Goal: Information Seeking & Learning: Learn about a topic

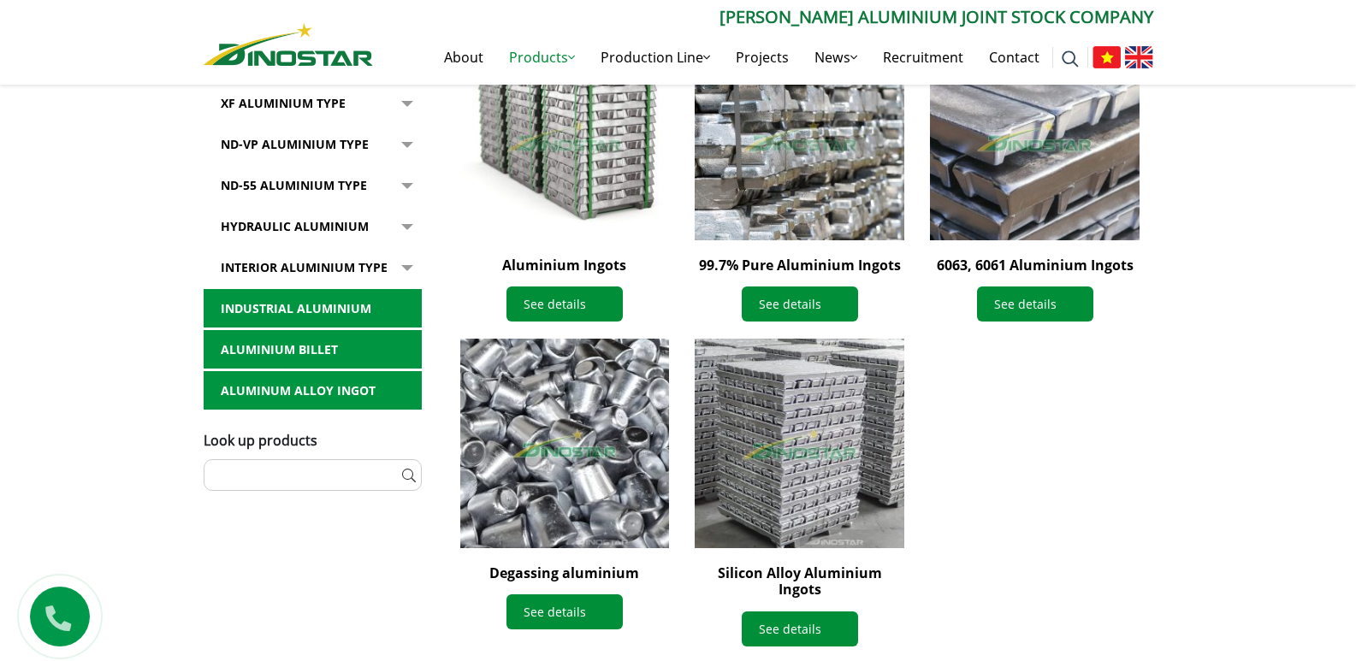
scroll to position [513, 0]
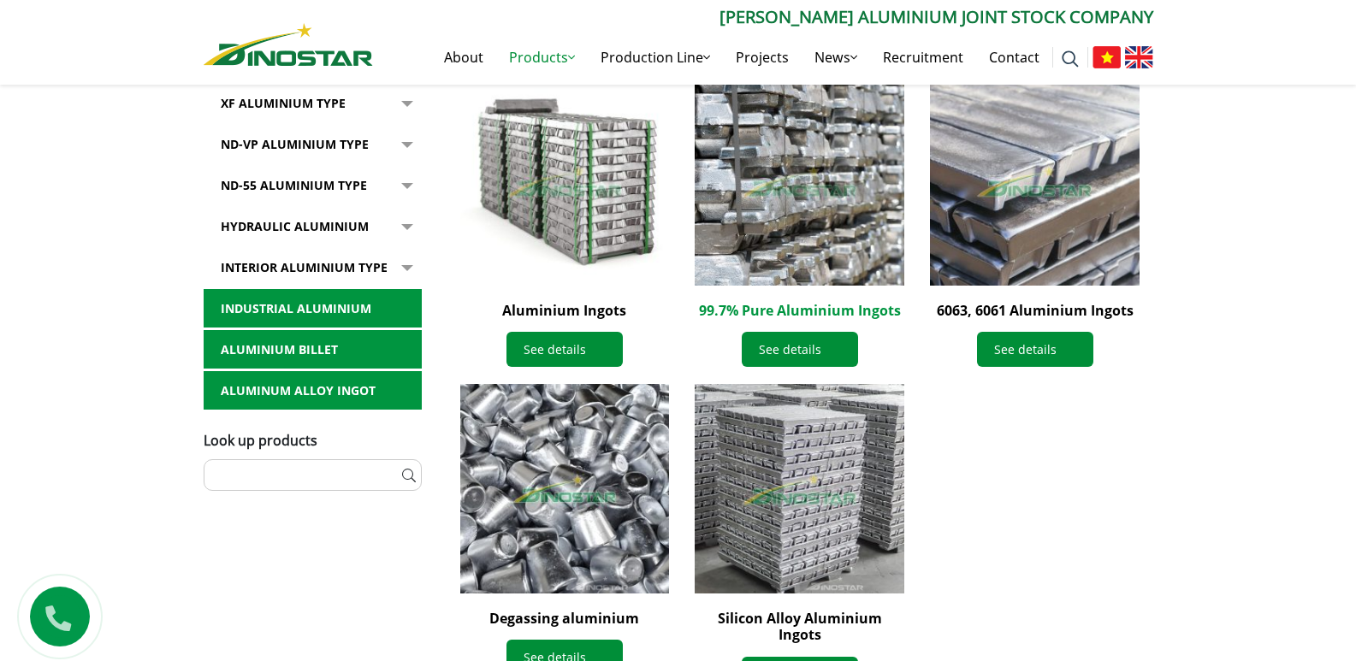
click at [837, 309] on link "99.7% Pure Aluminium Ingots" at bounding box center [800, 310] width 202 height 19
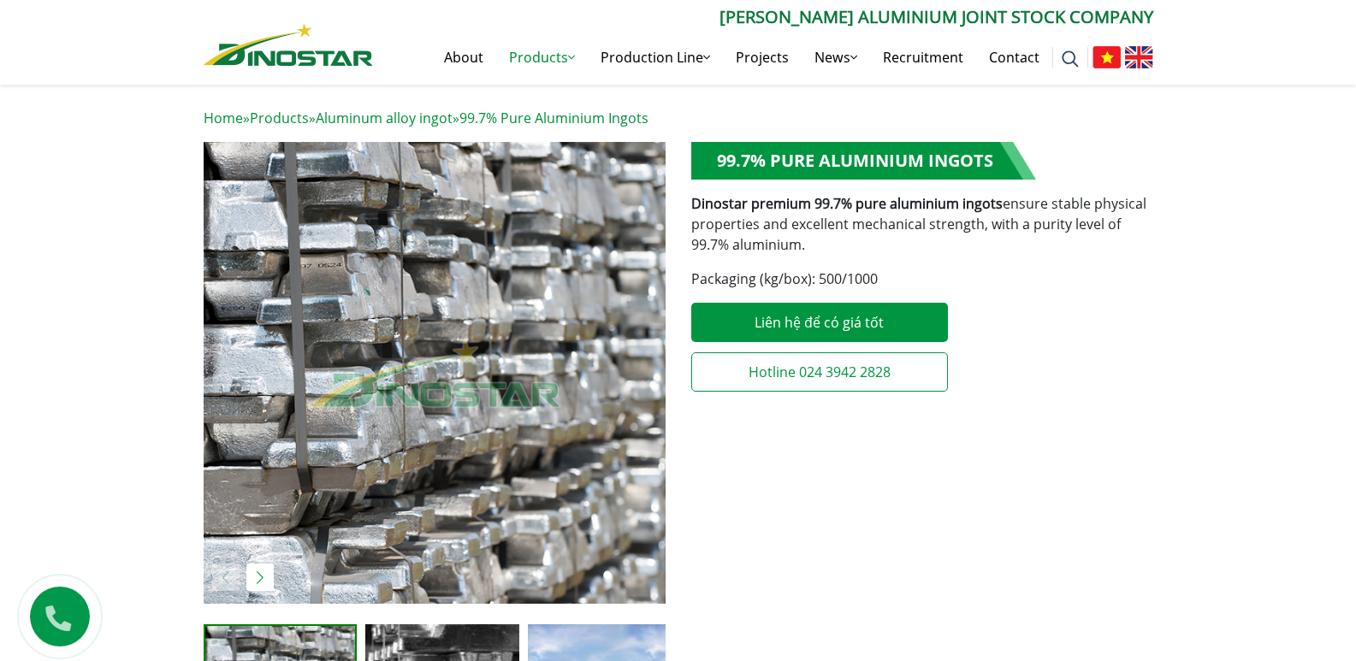
scroll to position [599, 0]
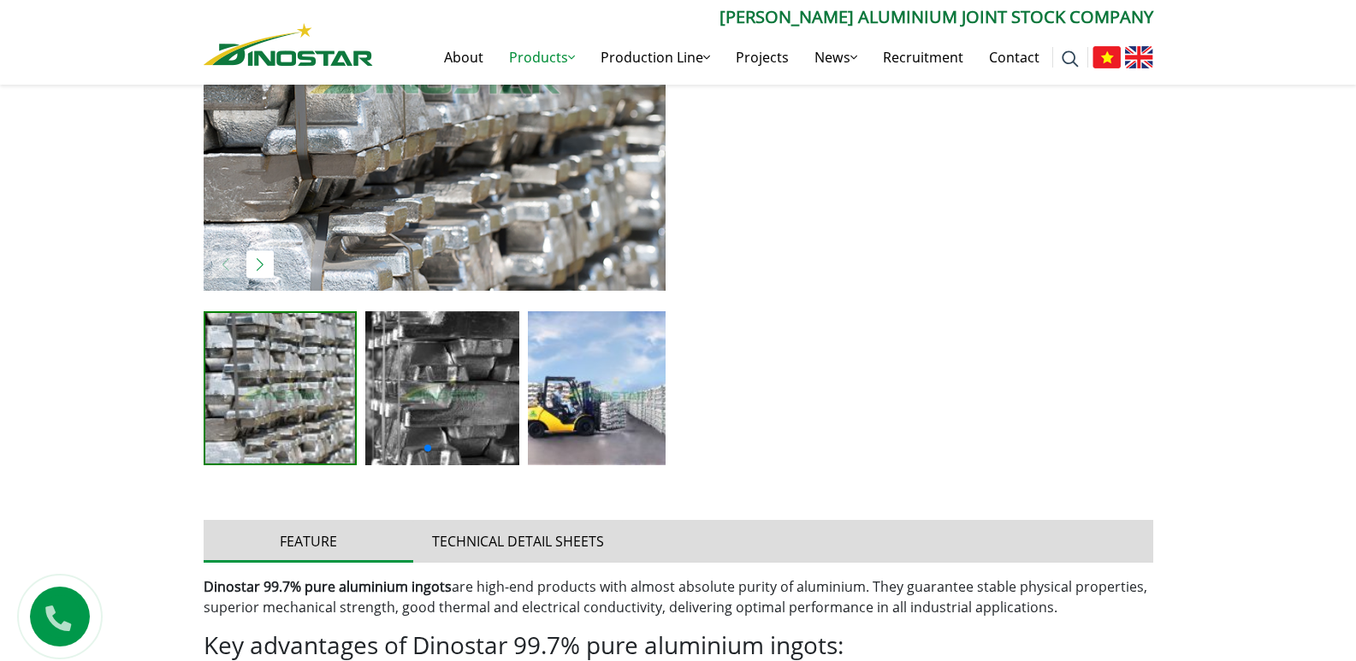
click at [480, 441] on div at bounding box center [435, 446] width 462 height 21
click at [627, 395] on img at bounding box center [605, 388] width 154 height 154
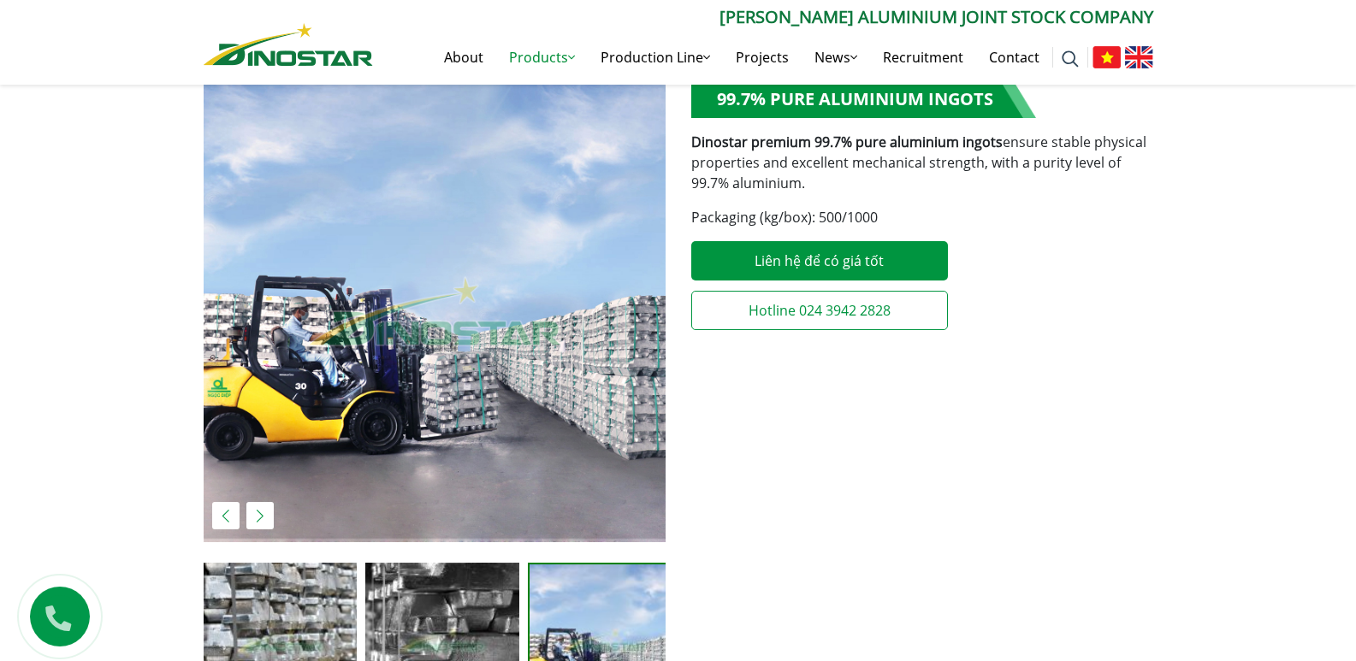
scroll to position [342, 0]
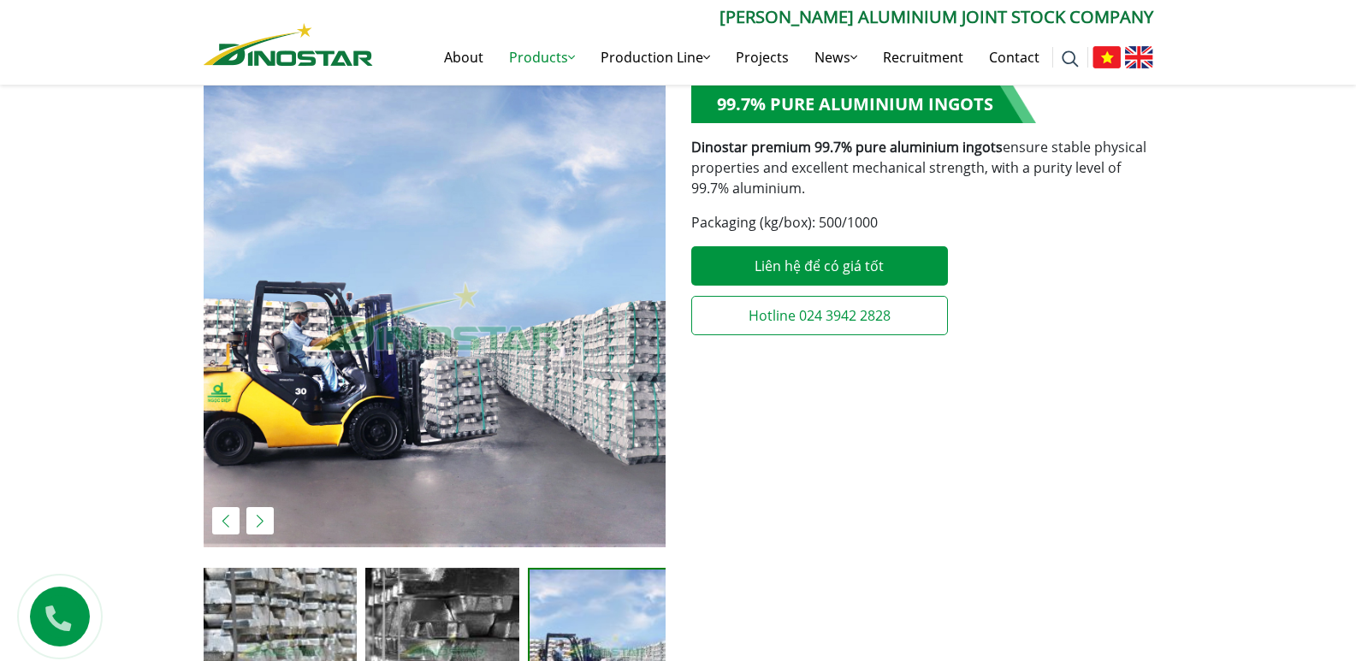
click at [263, 517] on div "Next slide" at bounding box center [259, 520] width 27 height 27
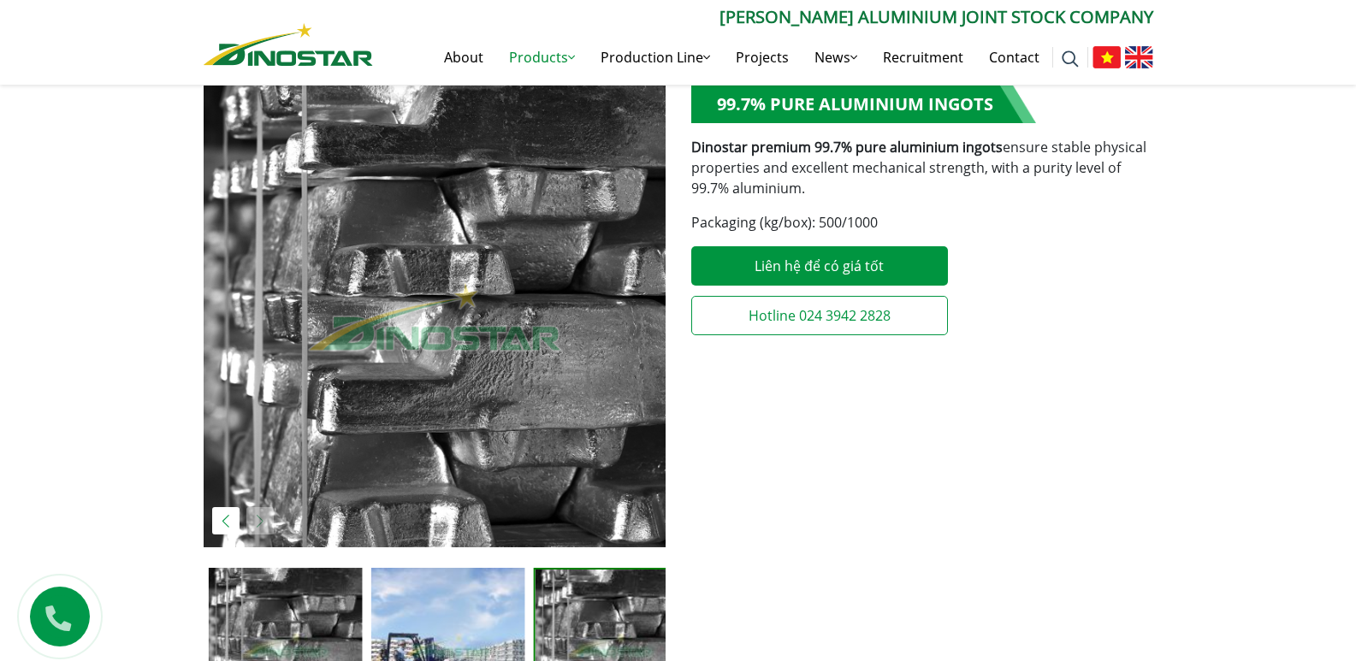
click at [263, 517] on img "4 / 4" at bounding box center [435, 317] width 462 height 462
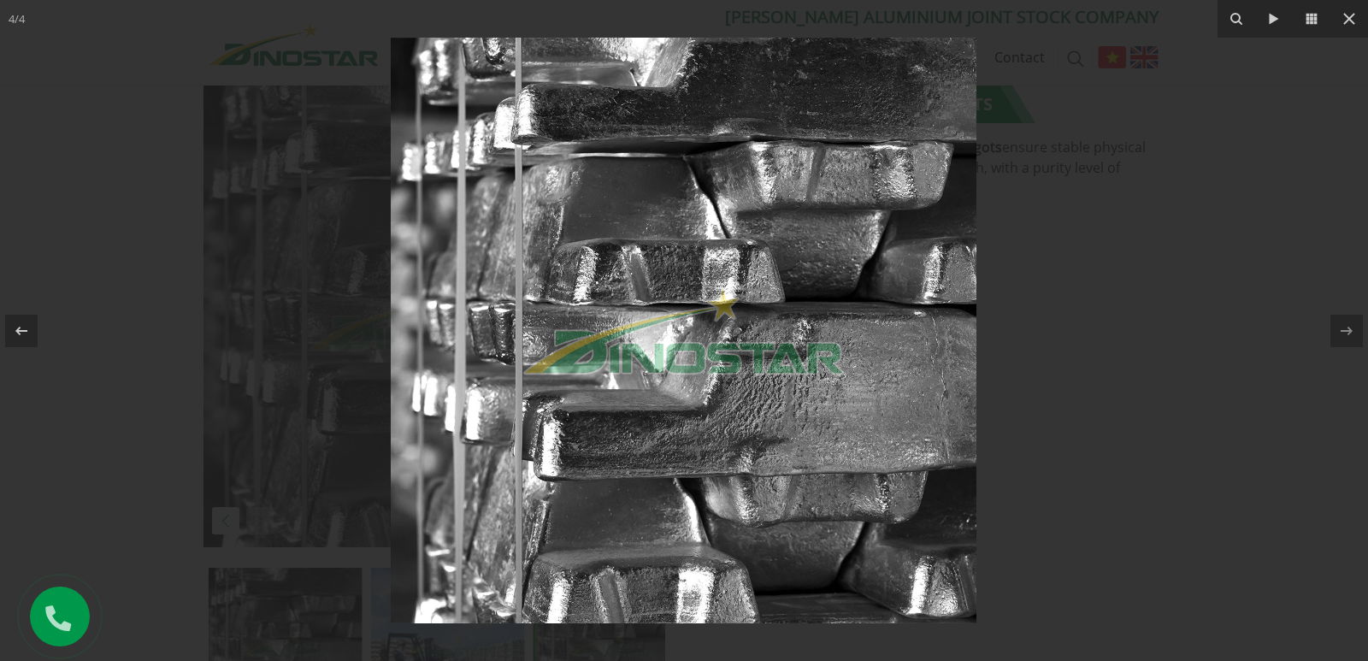
click at [311, 502] on div at bounding box center [684, 330] width 1368 height 661
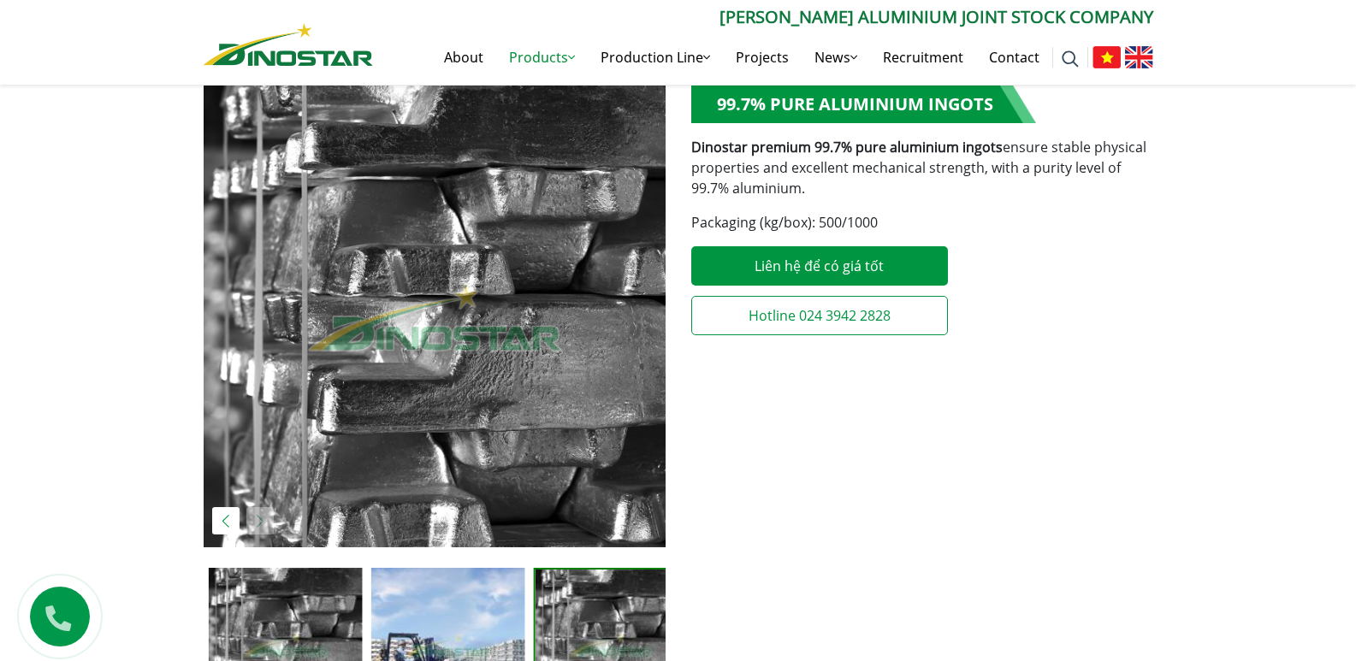
click at [223, 520] on div "Previous slide" at bounding box center [225, 520] width 27 height 27
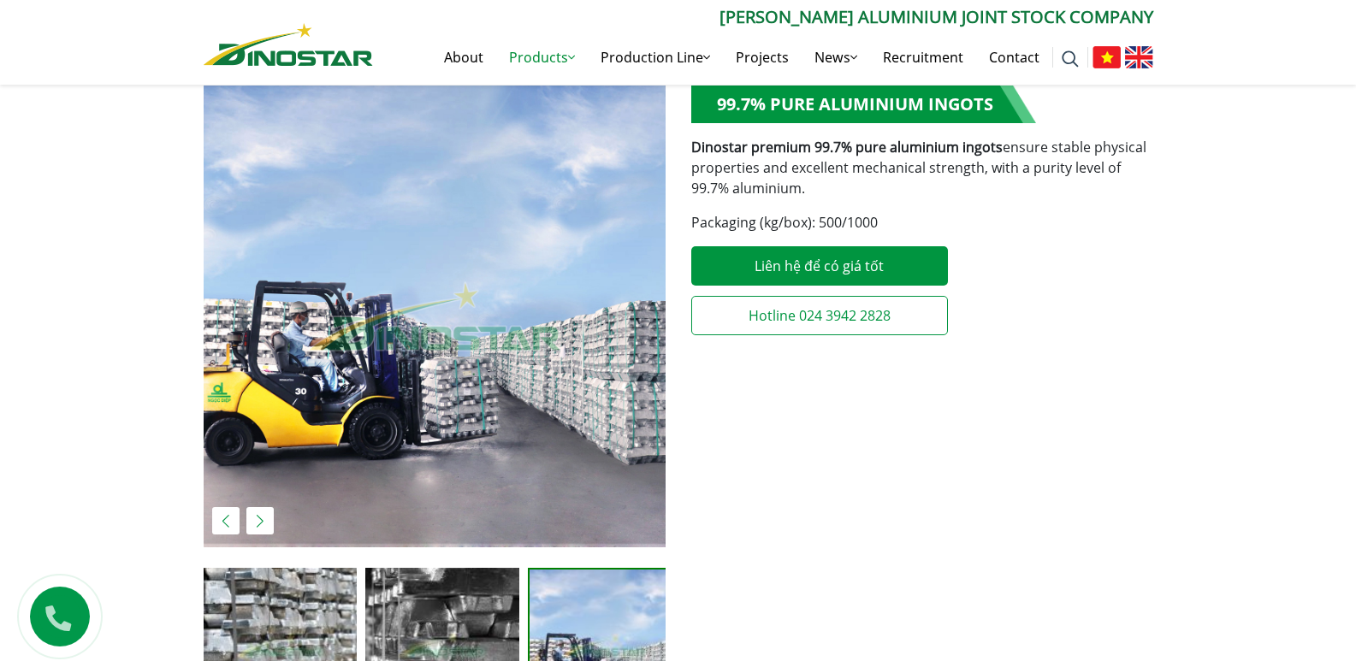
click at [223, 520] on div "Previous slide" at bounding box center [225, 520] width 27 height 27
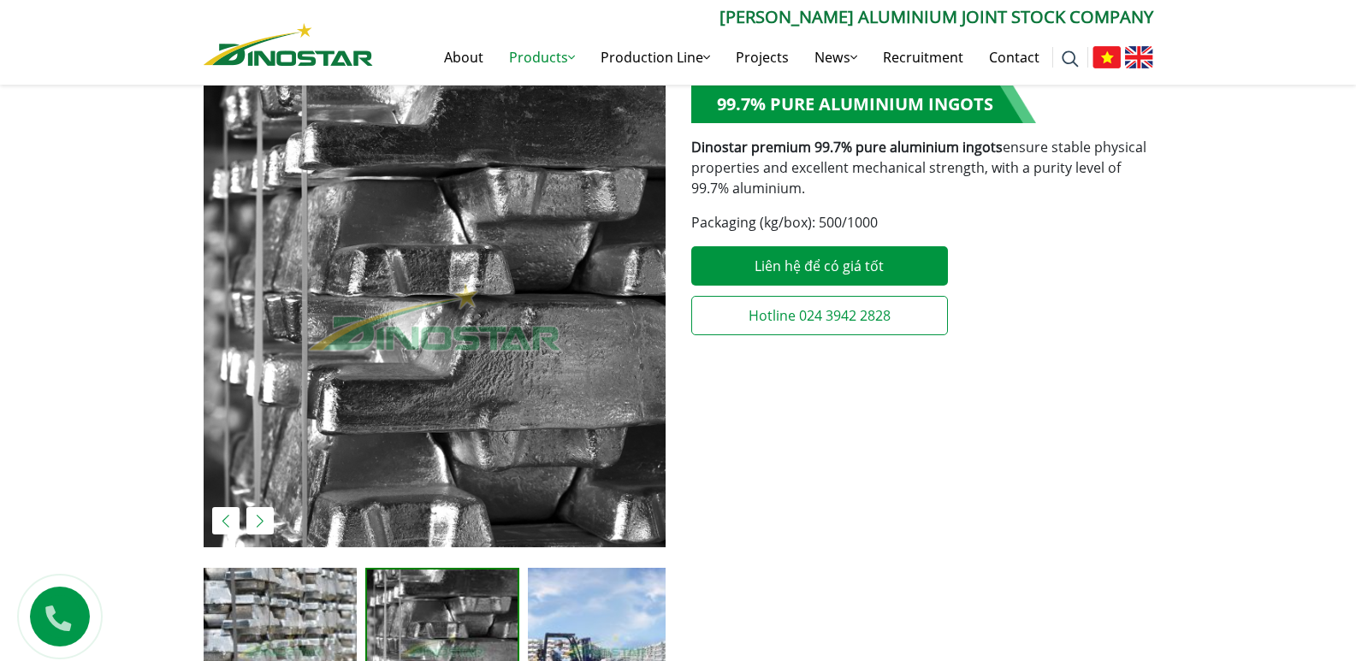
click at [223, 520] on div "Previous slide" at bounding box center [225, 520] width 27 height 27
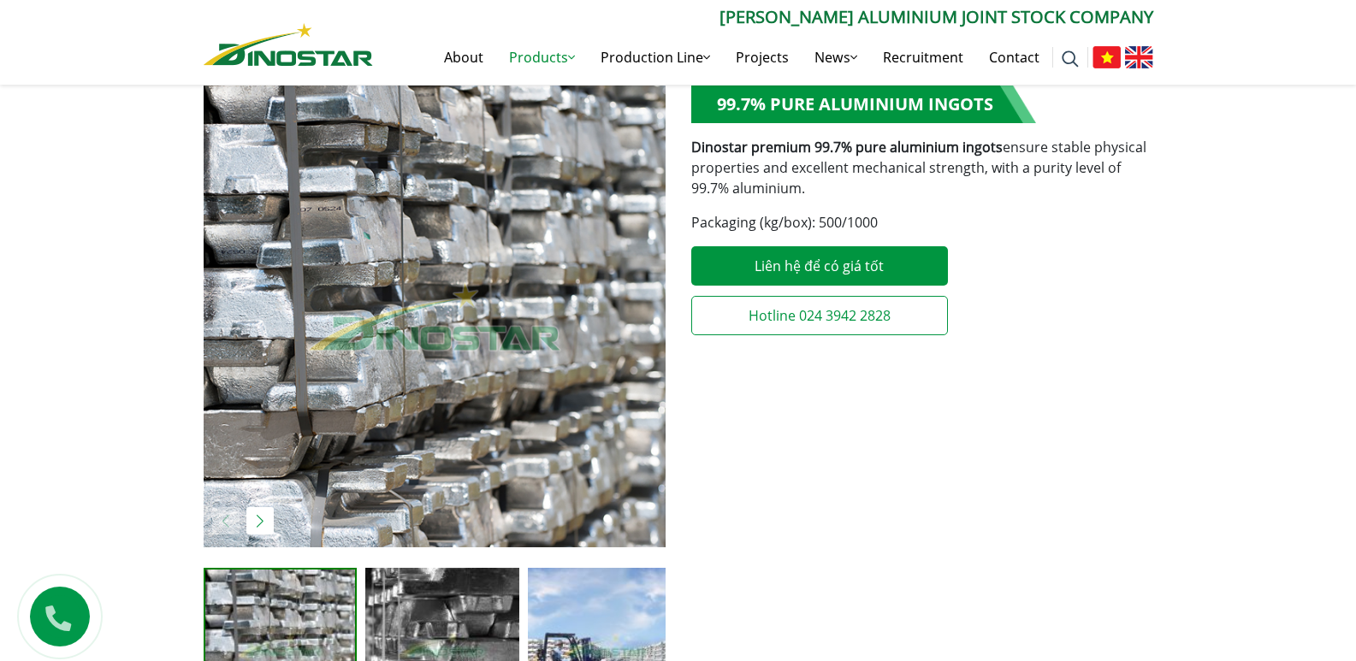
scroll to position [684, 0]
